Goal: Task Accomplishment & Management: Manage account settings

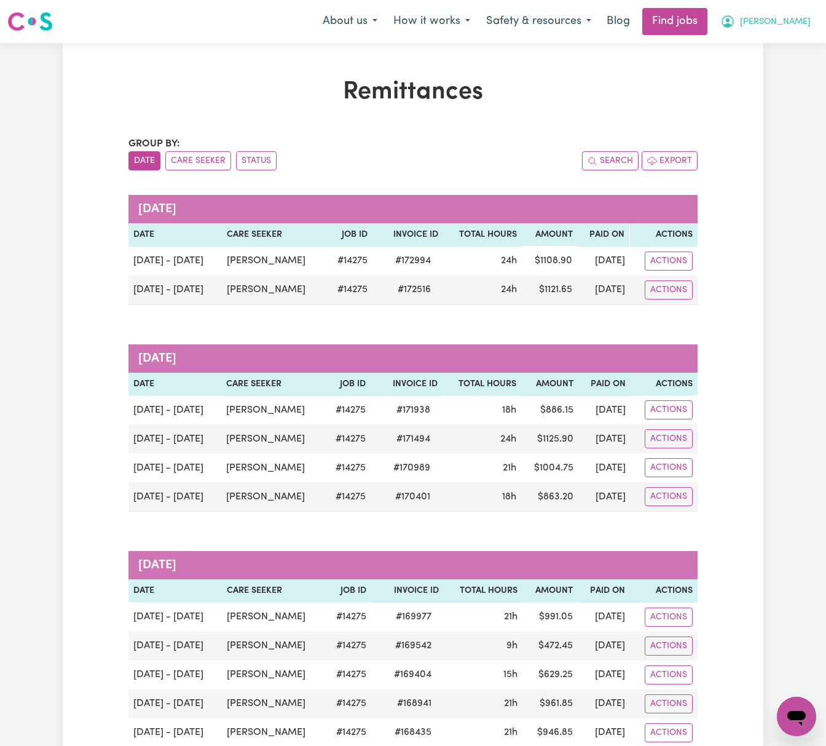
click at [775, 23] on span "[PERSON_NAME]" at bounding box center [775, 22] width 71 height 14
click at [774, 89] on link "Logout" at bounding box center [769, 93] width 97 height 23
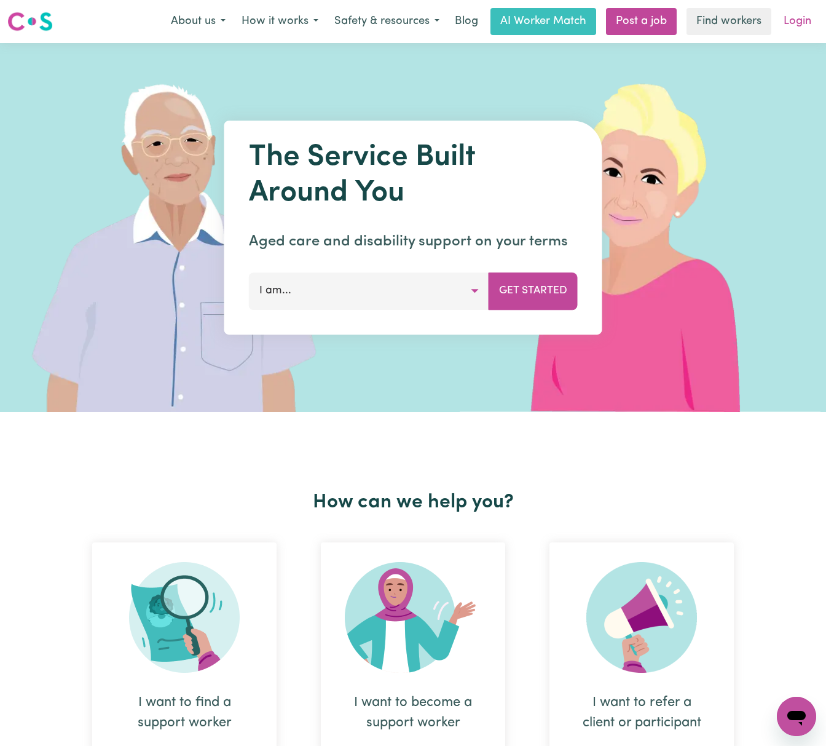
click at [800, 25] on link "Login" at bounding box center [797, 21] width 42 height 27
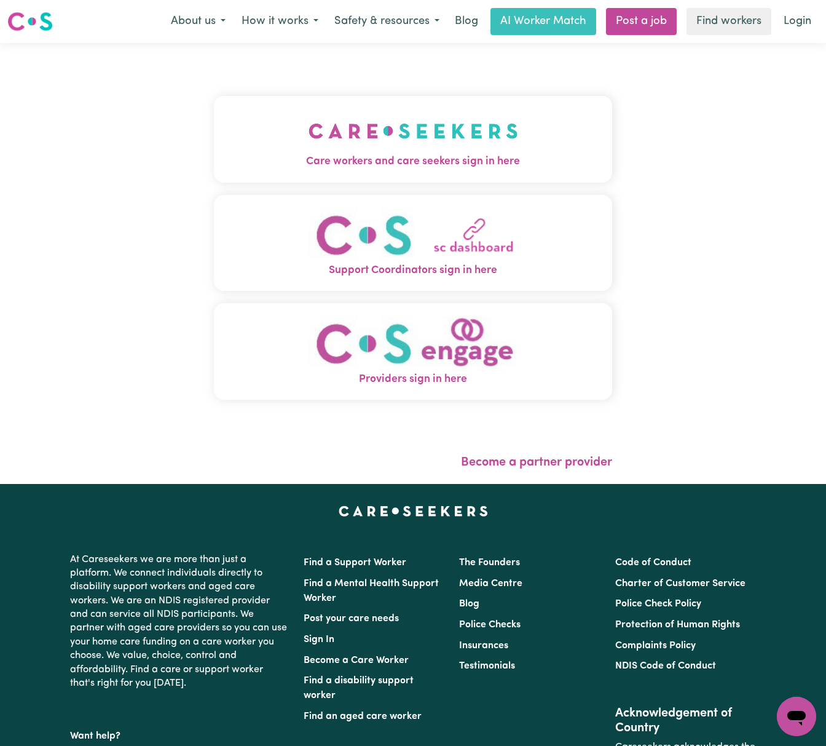
click at [392, 133] on img "Care workers and care seekers sign in here" at bounding box center [414, 130] width 210 height 45
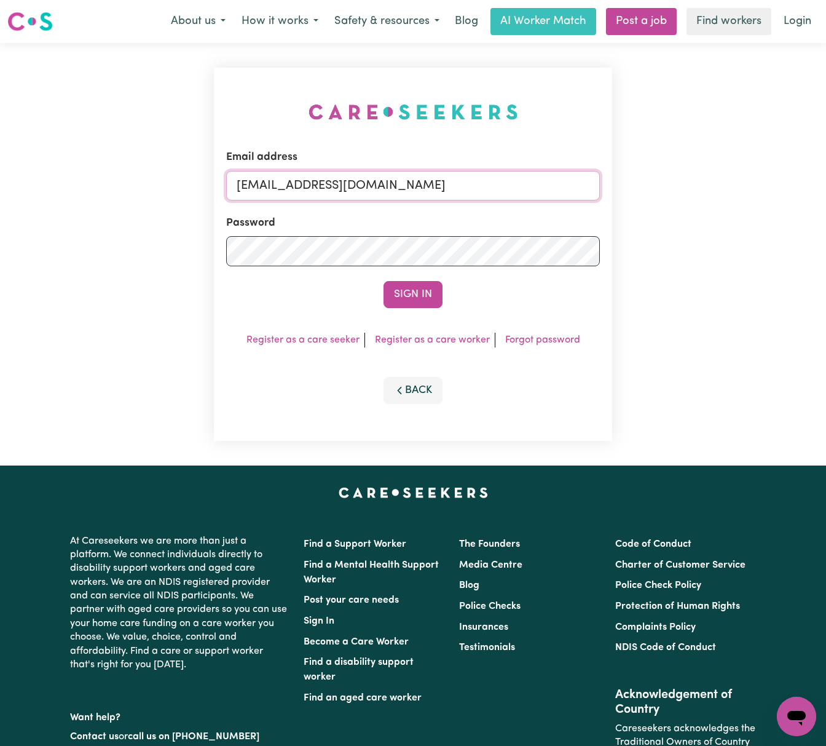
drag, startPoint x: 306, startPoint y: 179, endPoint x: 616, endPoint y: 179, distance: 309.8
click at [616, 179] on div "Email address [EMAIL_ADDRESS][DOMAIN_NAME] Password Sign In Register as a care …" at bounding box center [413, 254] width 413 height 422
paste input "[EMAIL_ADDRESS][DOMAIN_NAME]"
type input "[EMAIL_ADDRESS][DOMAIN_NAME]"
click at [384, 281] on button "Sign In" at bounding box center [413, 294] width 59 height 27
